Goal: Find specific page/section: Find specific page/section

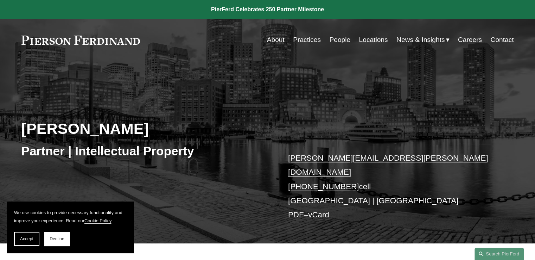
drag, startPoint x: 534, startPoint y: 94, endPoint x: 539, endPoint y: 104, distance: 11.0
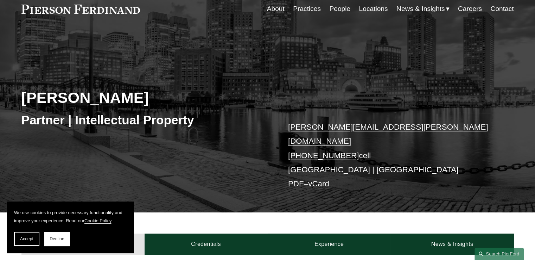
scroll to position [30, 0]
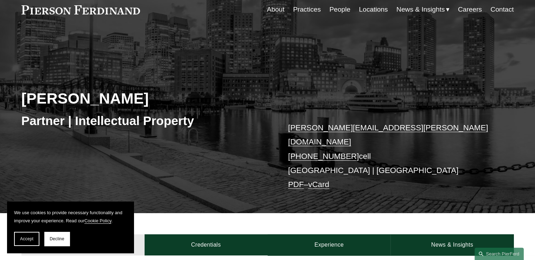
click at [30, 240] on span "Accept" at bounding box center [26, 238] width 13 height 5
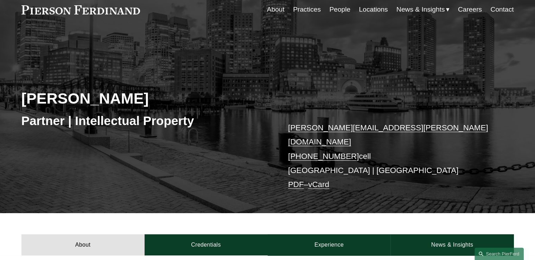
click at [336, 9] on link "People" at bounding box center [339, 9] width 21 height 13
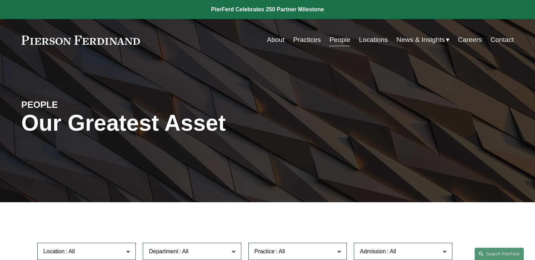
click at [278, 38] on link "About" at bounding box center [276, 39] width 18 height 13
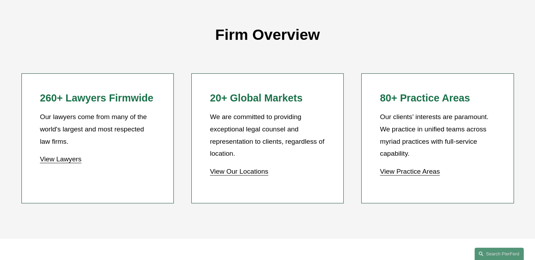
scroll to position [627, 0]
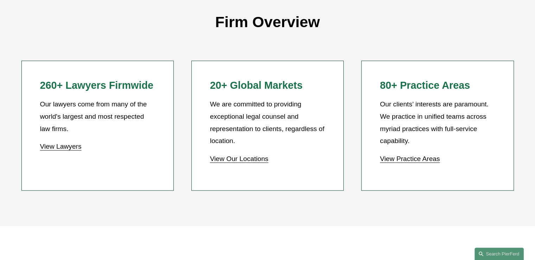
click at [412, 161] on link "View Practice Areas" at bounding box center [410, 158] width 60 height 7
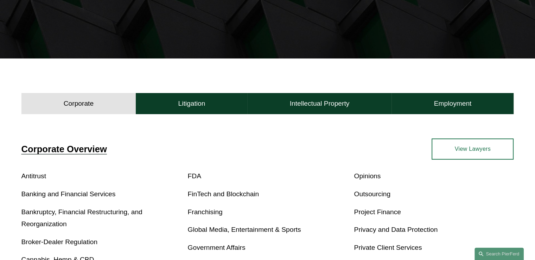
scroll to position [145, 0]
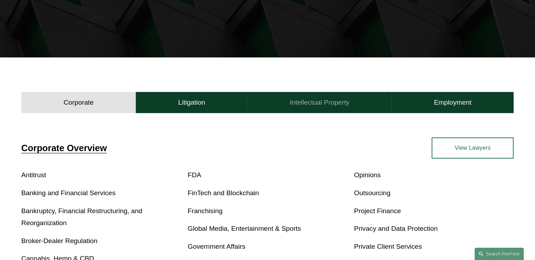
click at [326, 104] on h4 "Intellectual Property" at bounding box center [320, 102] width 60 height 8
